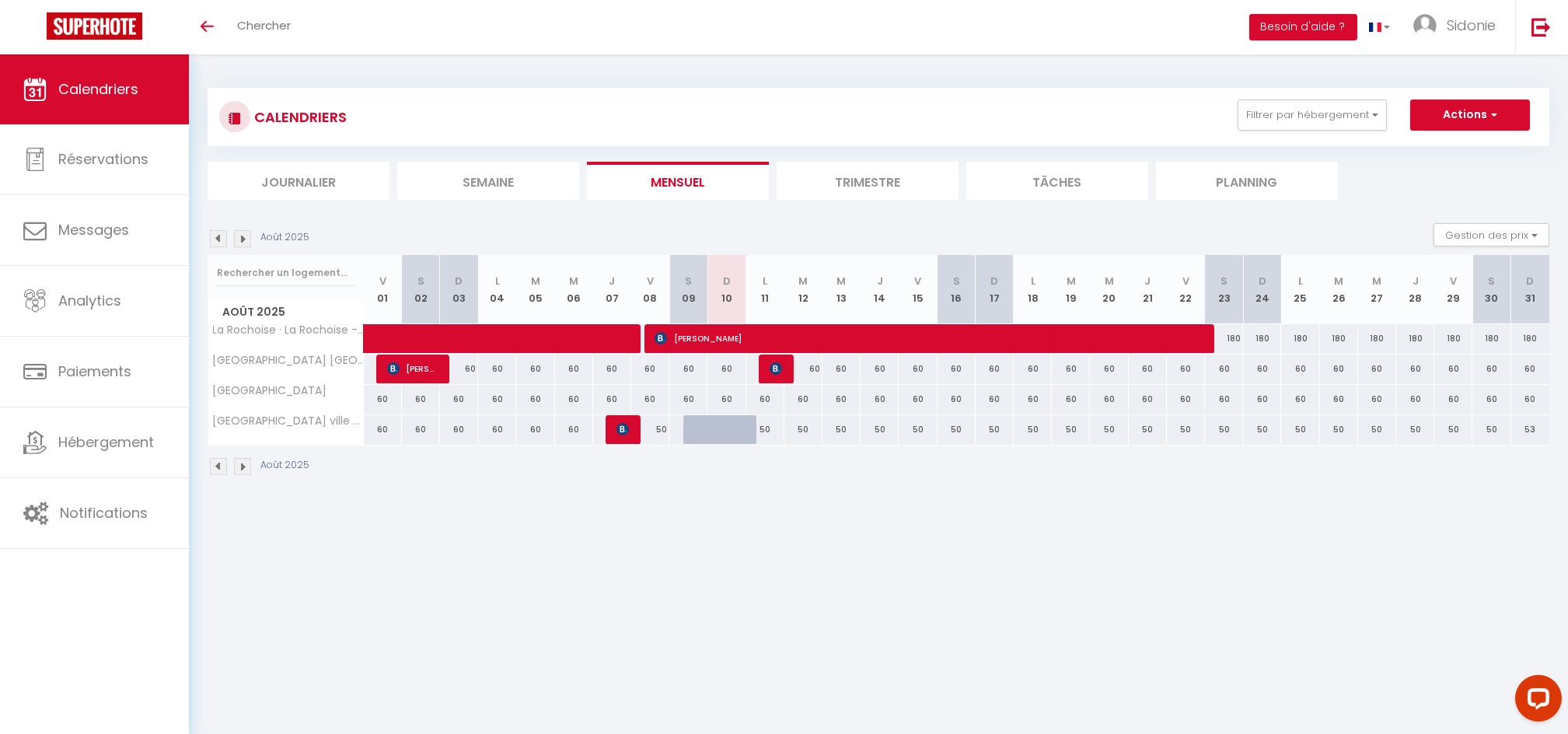
click at [245, 231] on img at bounding box center [242, 239] width 17 height 17
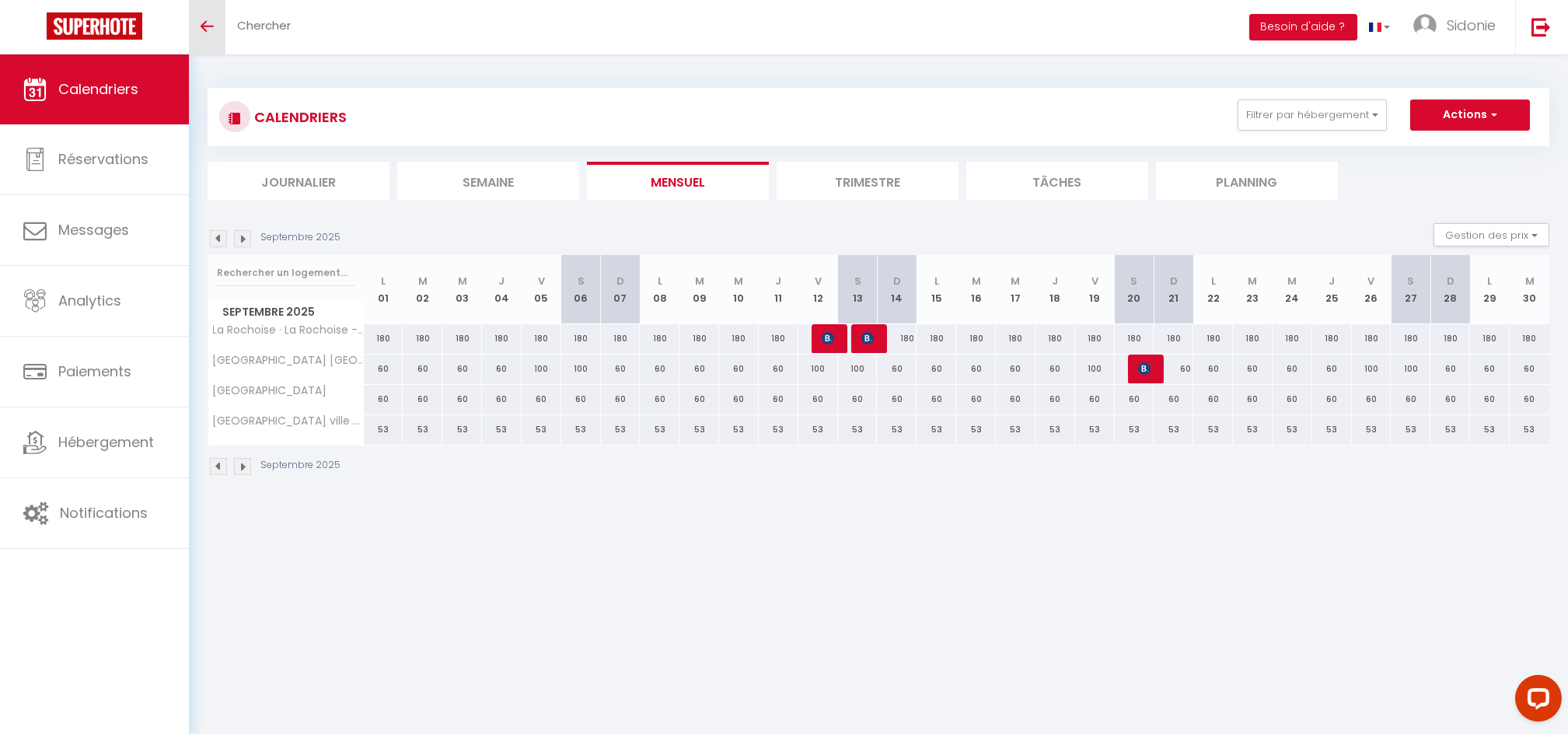
click at [211, 22] on icon "Toggle menubar" at bounding box center [207, 27] width 13 height 9
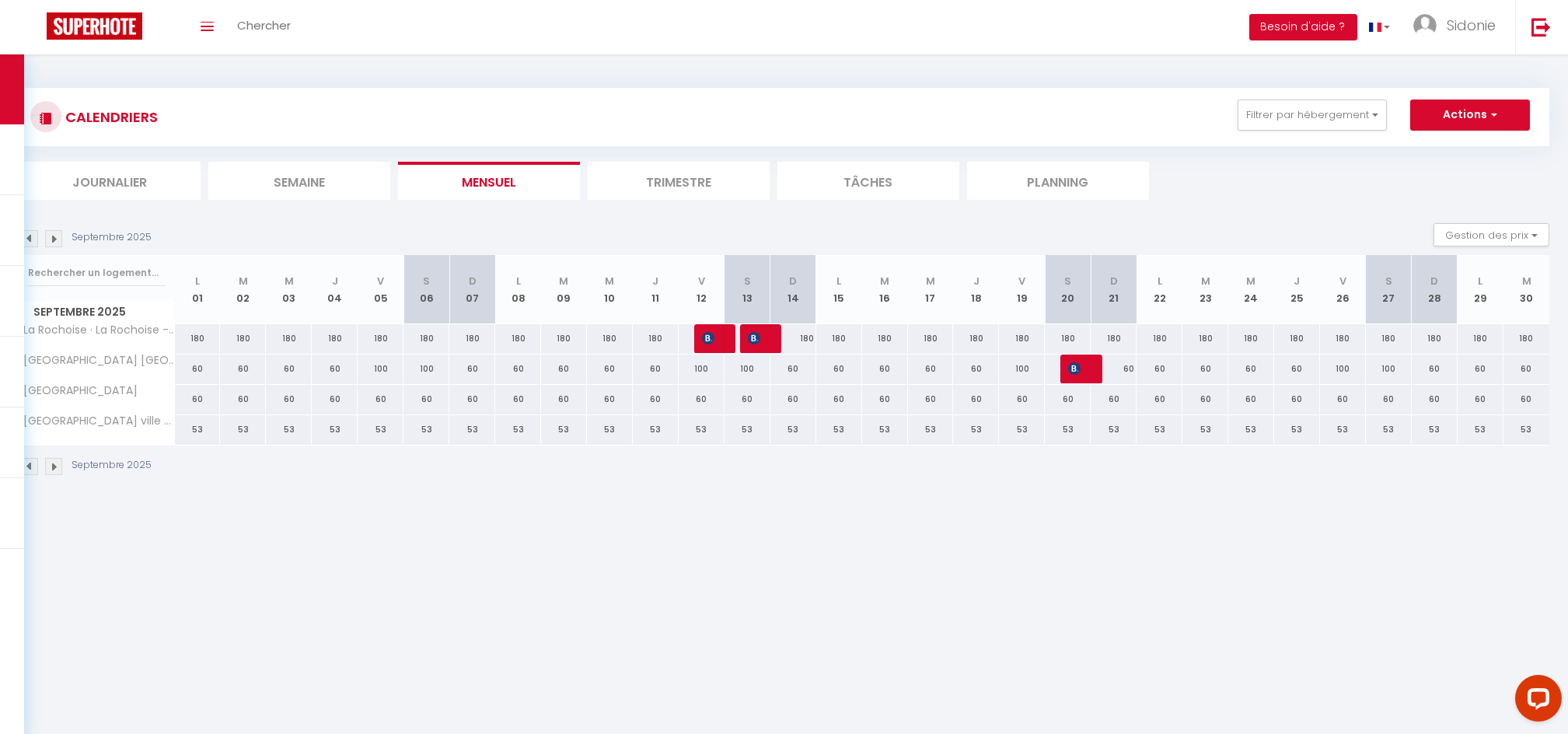
click at [206, 421] on div "53" at bounding box center [198, 429] width 45 height 28
type input "53"
type input "Lun 01 Septembre 2025"
type input "[DATE]"
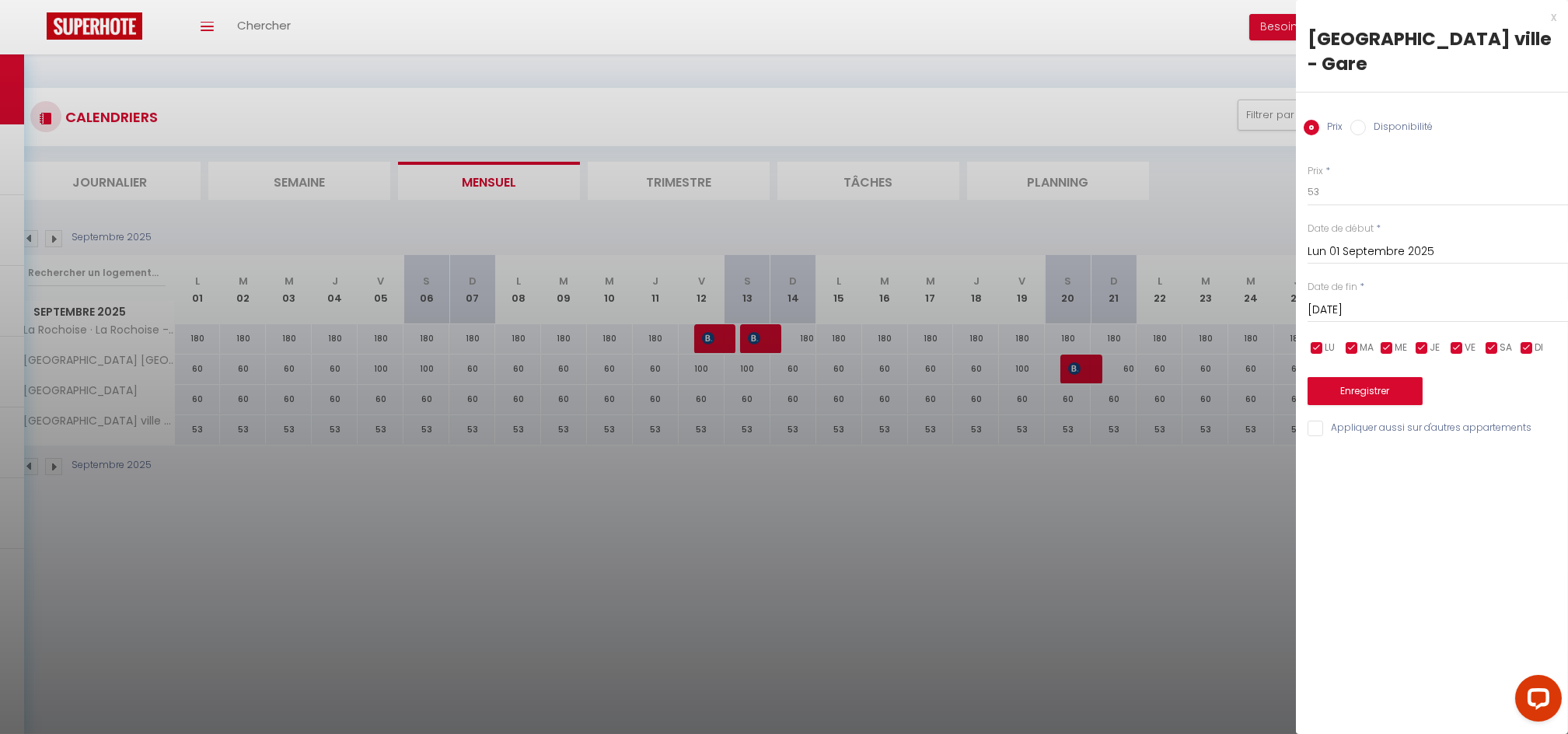
click at [734, 525] on div at bounding box center [784, 367] width 1568 height 734
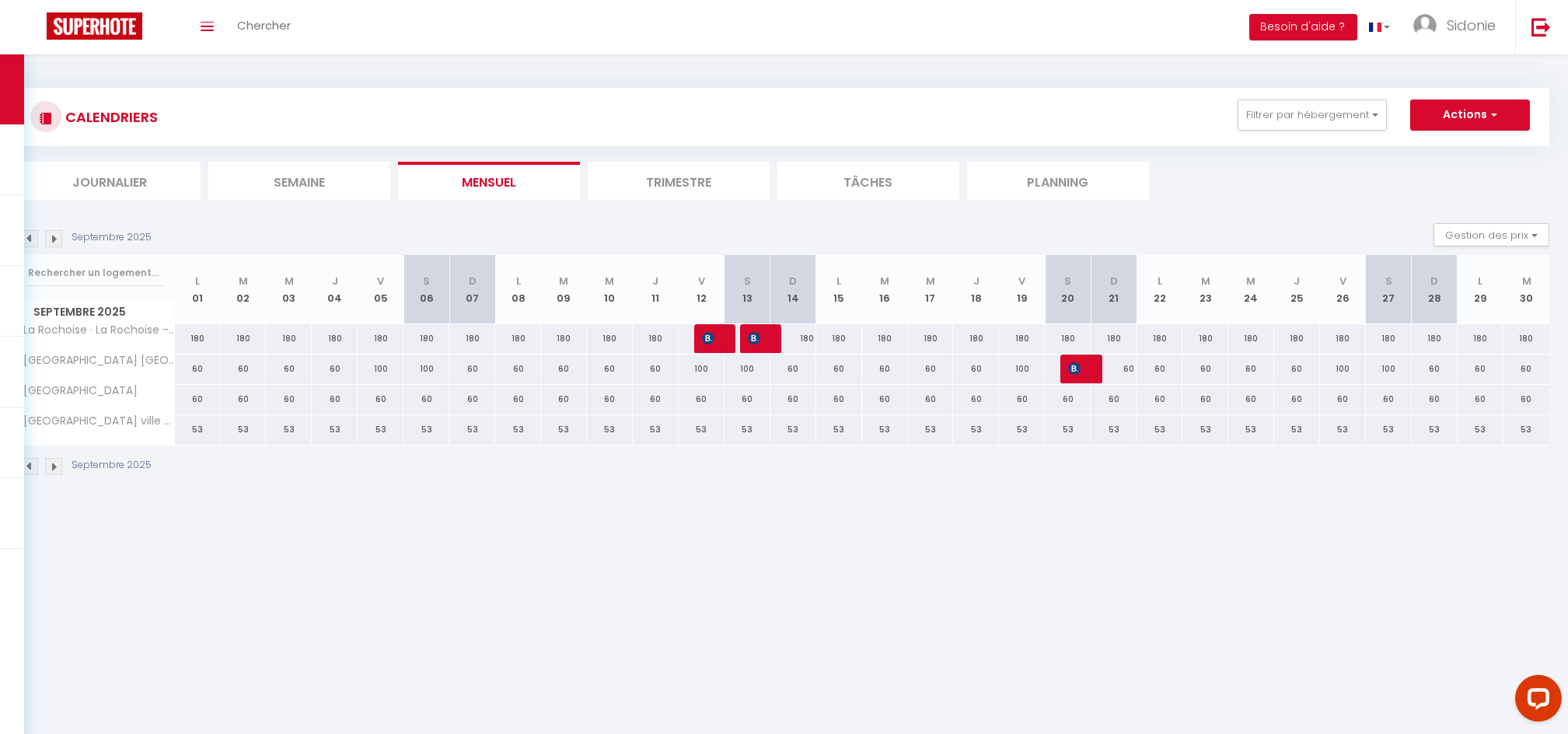
click at [195, 412] on div "60" at bounding box center [198, 399] width 45 height 28
type input "60"
type input "Lun 01 Septembre 2025"
type input "[DATE]"
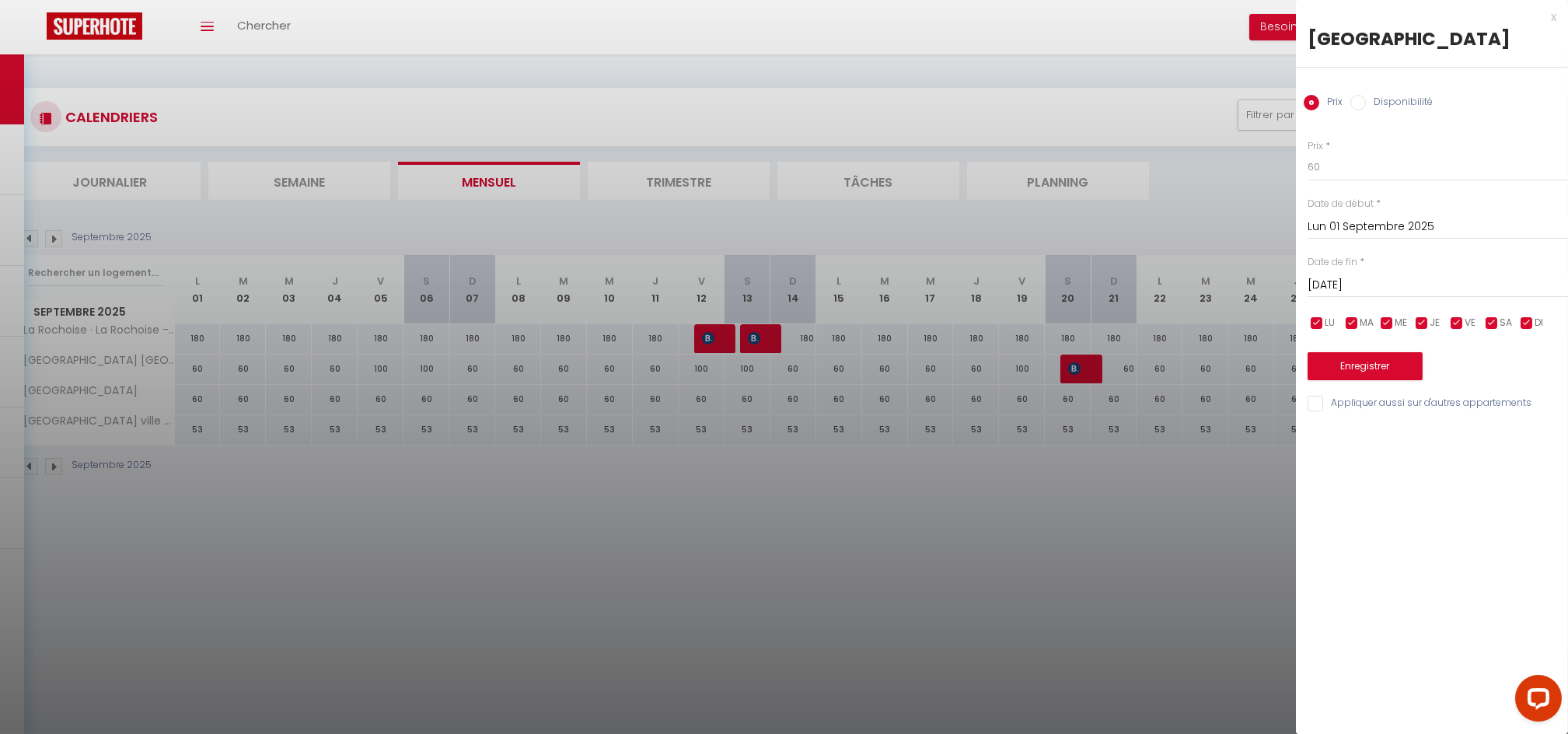
click at [207, 15] on div at bounding box center [784, 367] width 1568 height 734
